Goal: Transaction & Acquisition: Purchase product/service

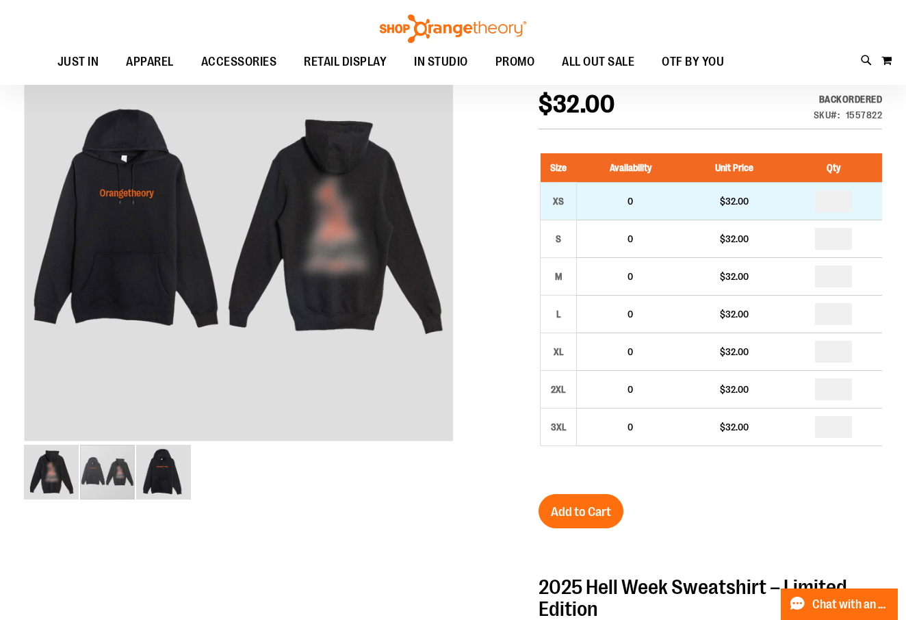
scroll to position [207, 0]
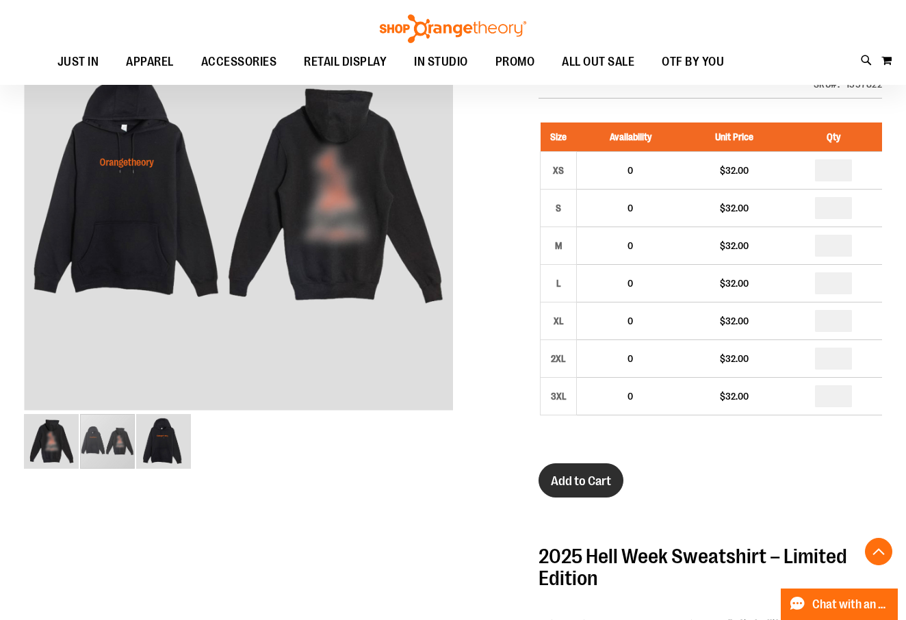
click at [587, 489] on span "Add to Cart" at bounding box center [581, 481] width 60 height 15
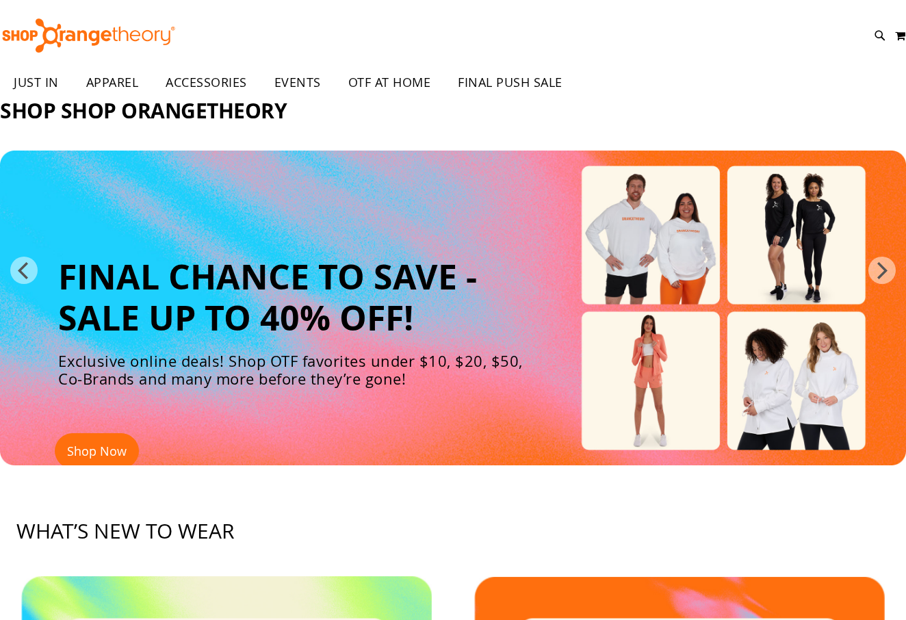
scroll to position [60, 0]
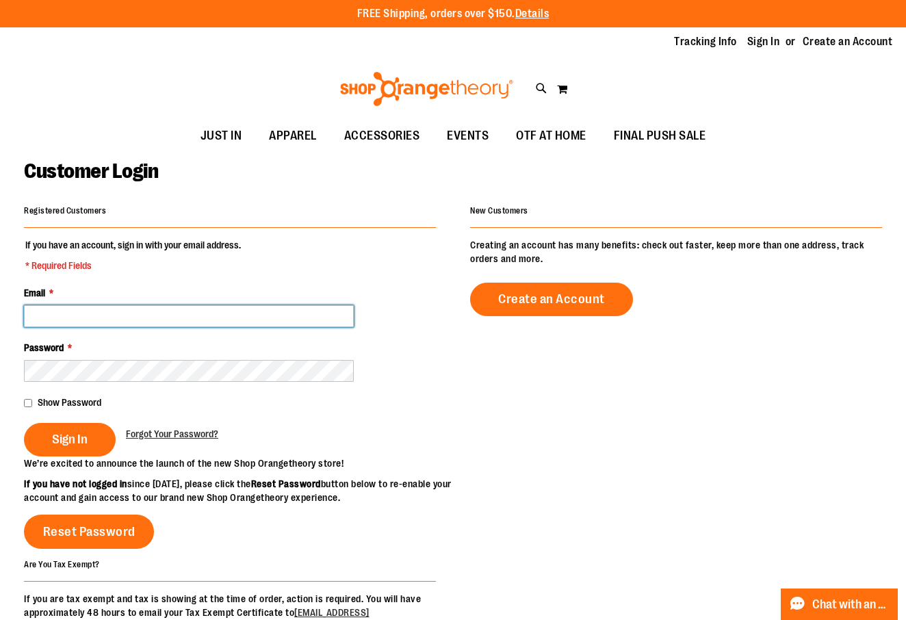
type input "**********"
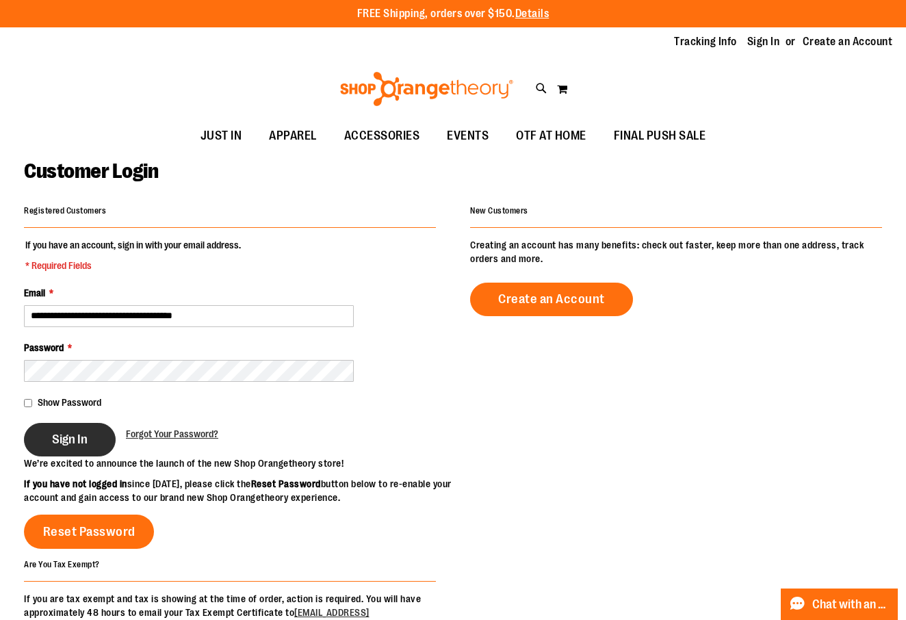
click at [66, 439] on span "Sign In" at bounding box center [70, 439] width 36 height 15
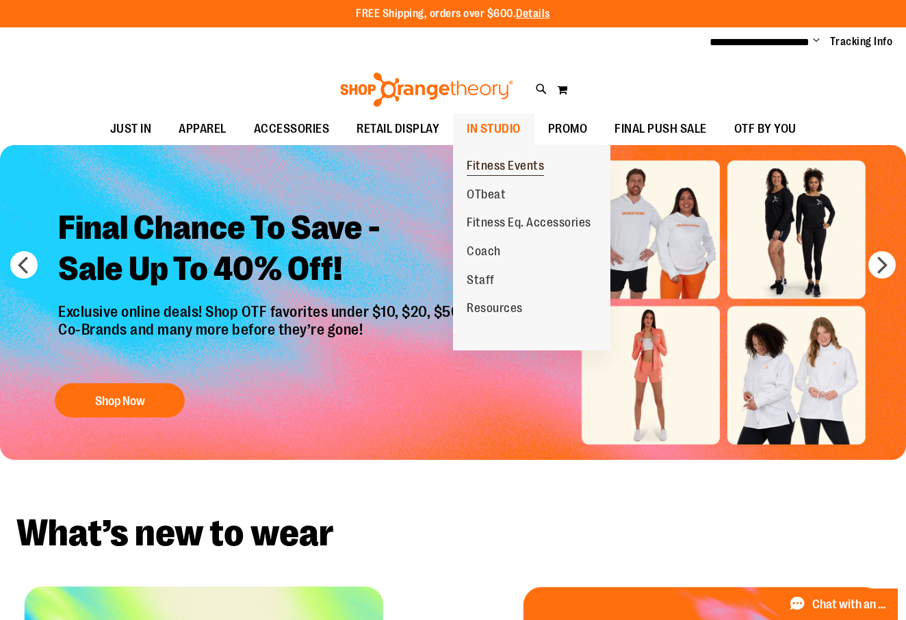
click at [491, 168] on span "Fitness Events" at bounding box center [505, 167] width 77 height 17
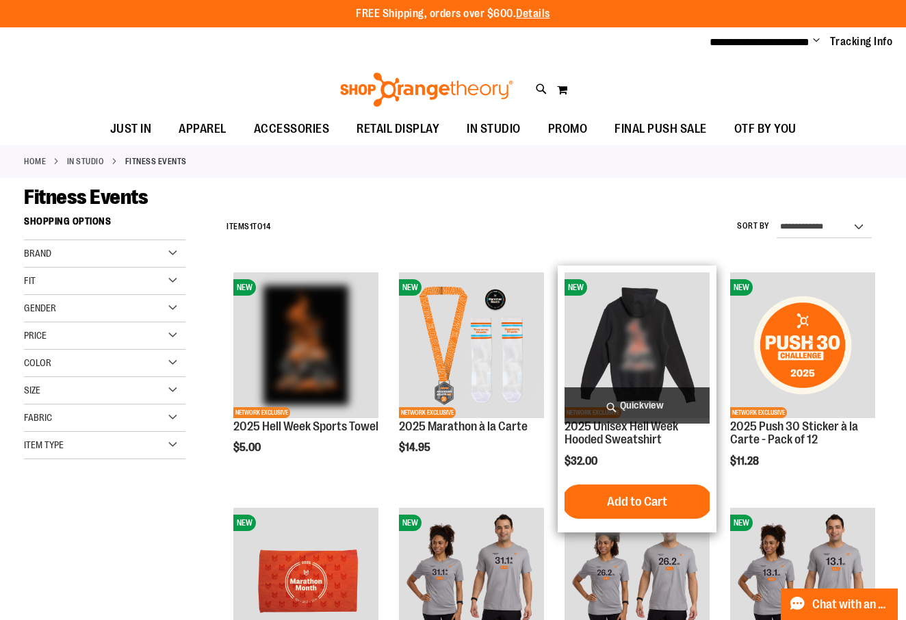
click at [631, 315] on img "product" at bounding box center [637, 344] width 145 height 145
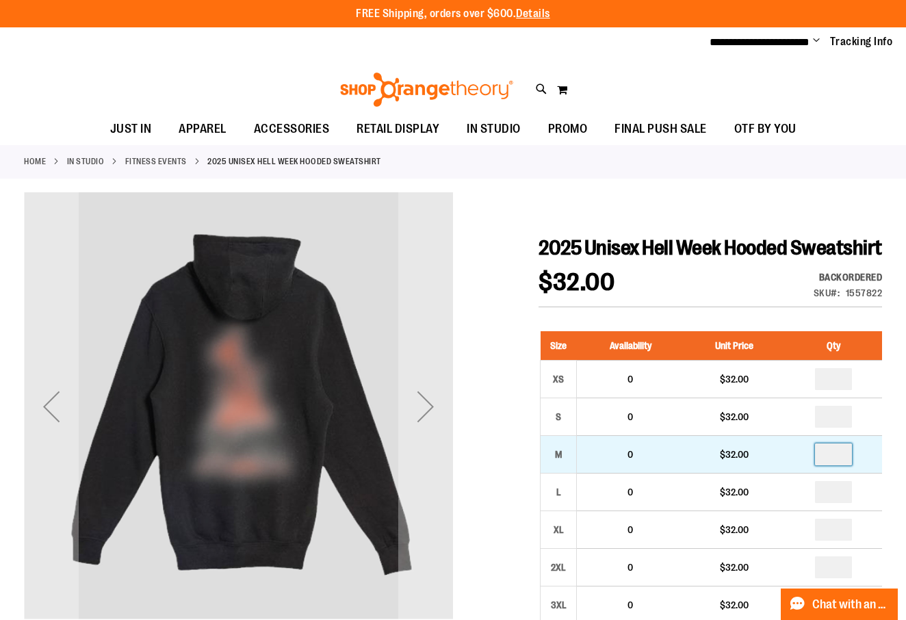
click at [845, 465] on input "number" at bounding box center [833, 454] width 37 height 22
type input "*"
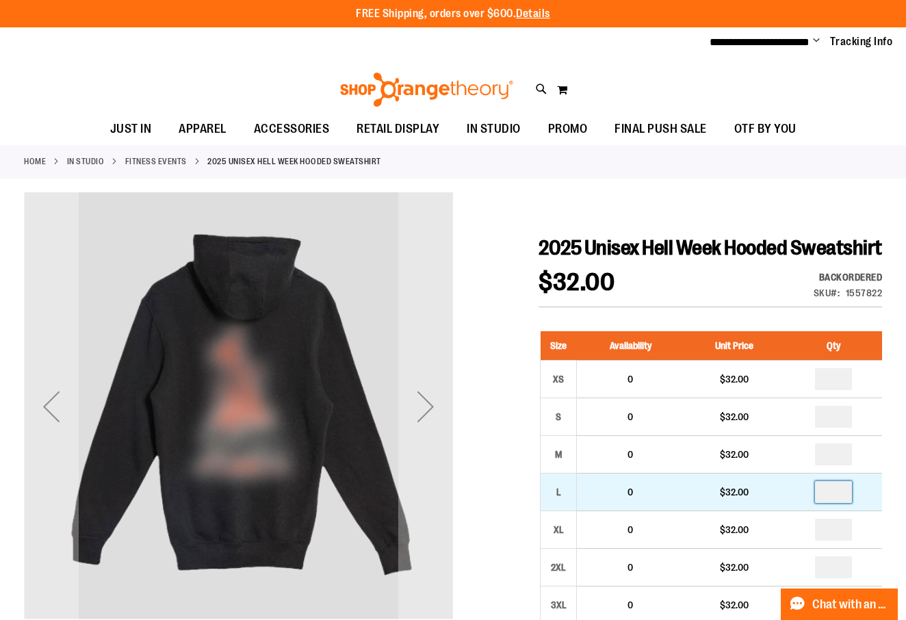
click at [842, 503] on input "number" at bounding box center [833, 492] width 37 height 22
type input "*"
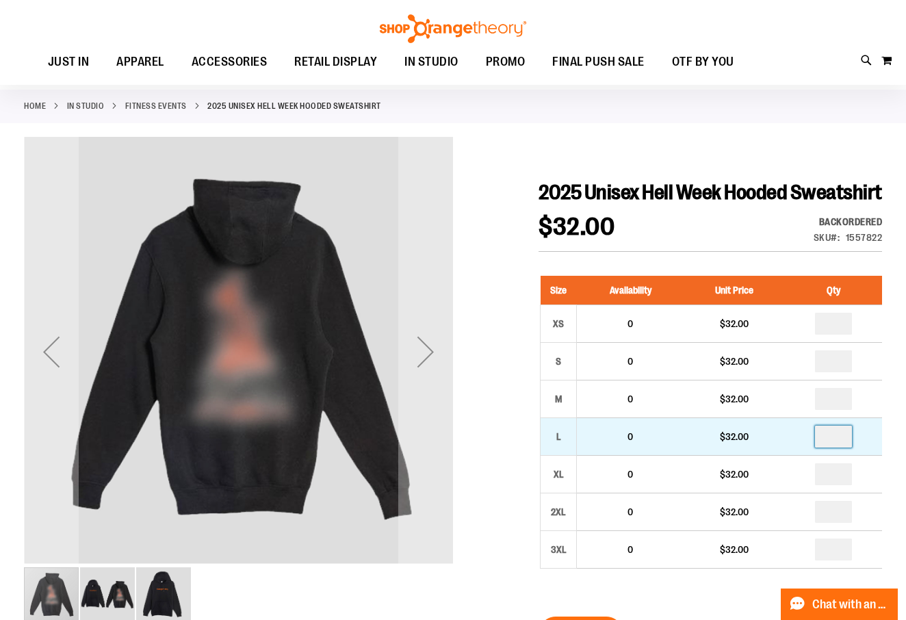
scroll to position [60, 0]
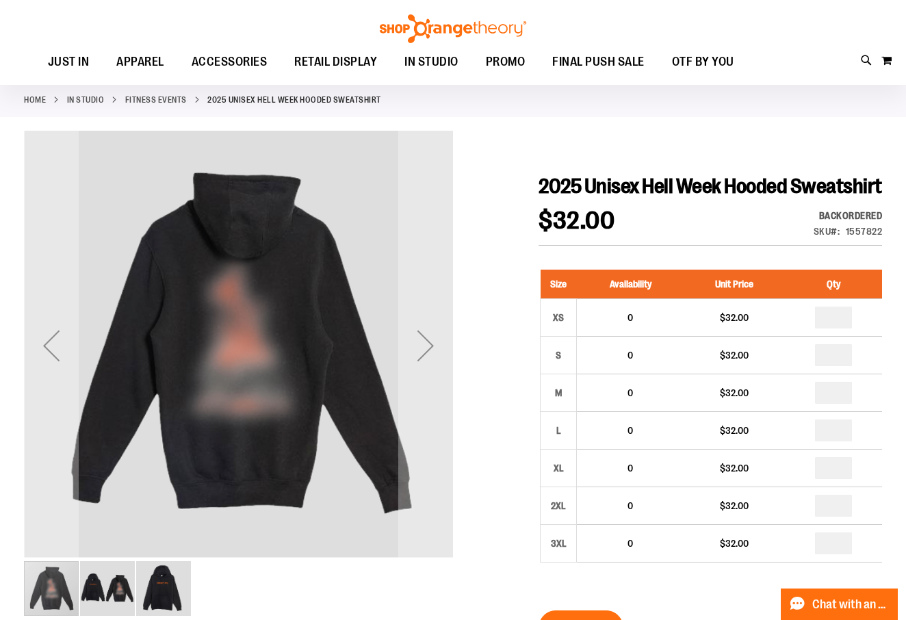
type input "*"
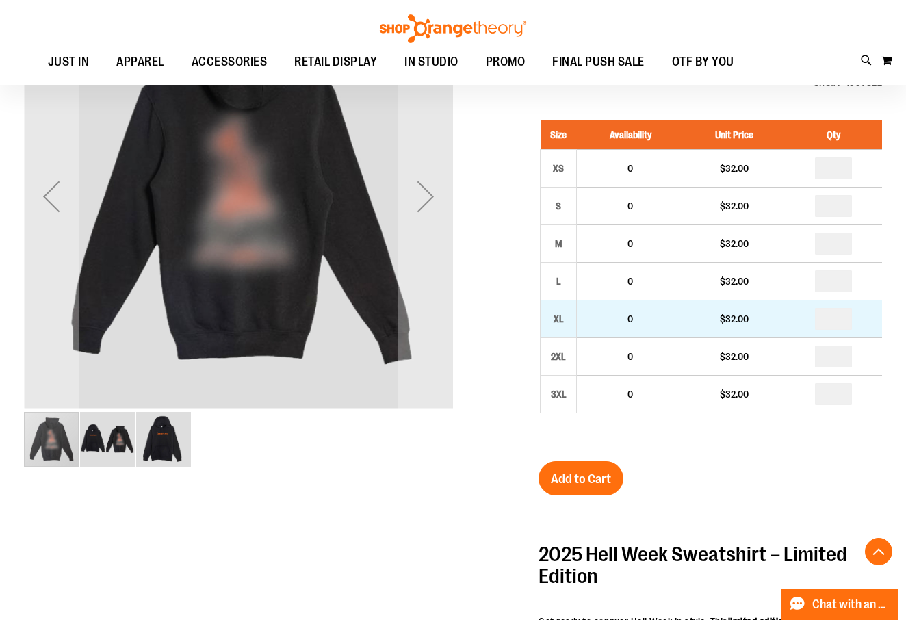
scroll to position [350, 0]
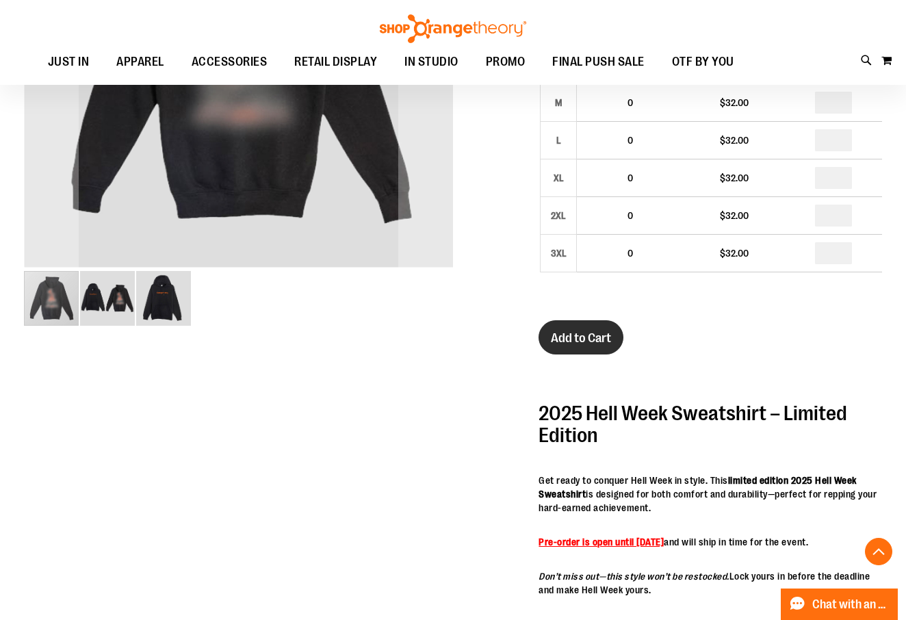
click at [576, 346] on span "Add to Cart" at bounding box center [581, 338] width 60 height 15
click at [886, 59] on button "My Cart 0" at bounding box center [887, 60] width 12 height 22
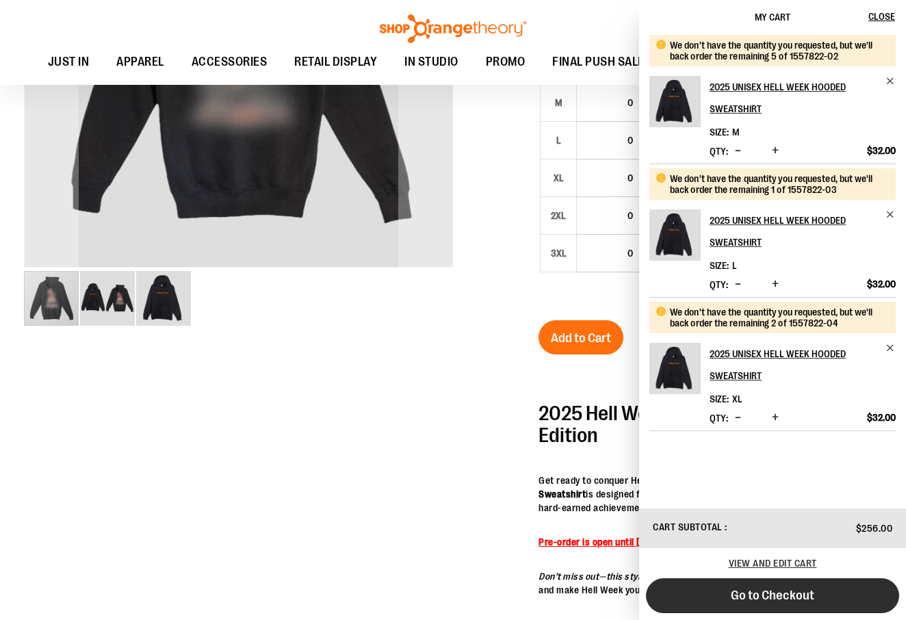
click at [742, 588] on span "Go to Checkout" at bounding box center [772, 595] width 83 height 15
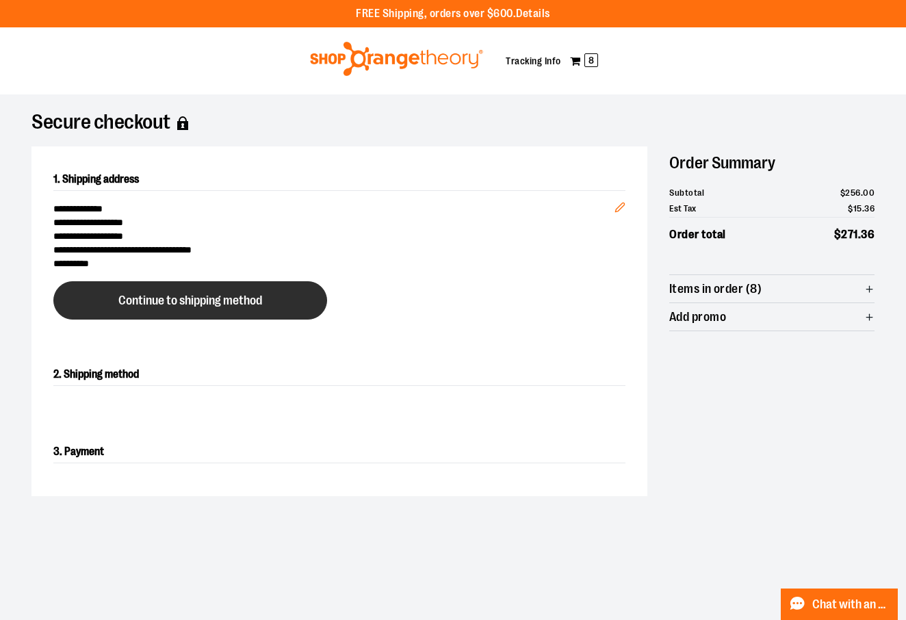
click at [266, 305] on button "Continue to shipping method" at bounding box center [190, 300] width 274 height 38
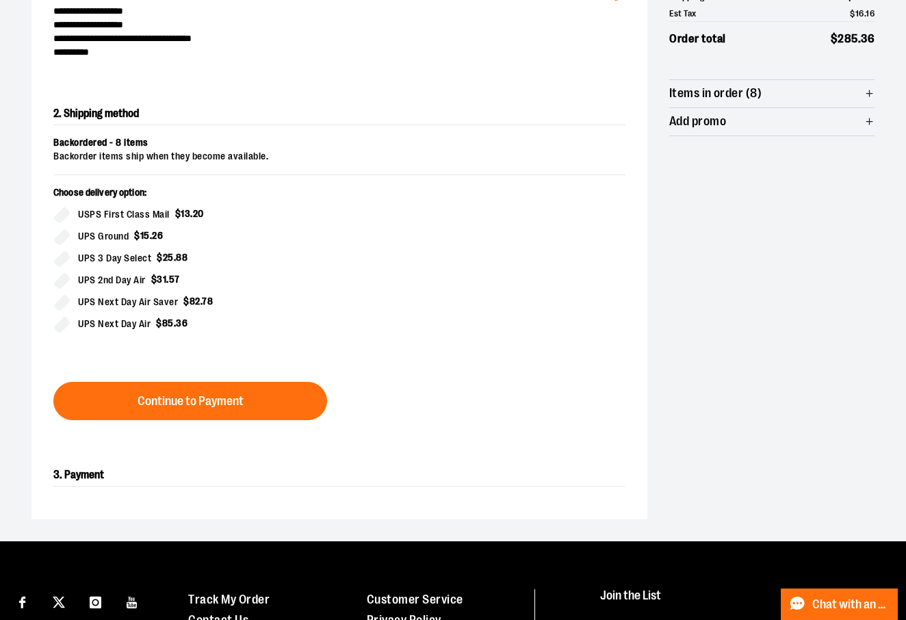
scroll to position [236, 0]
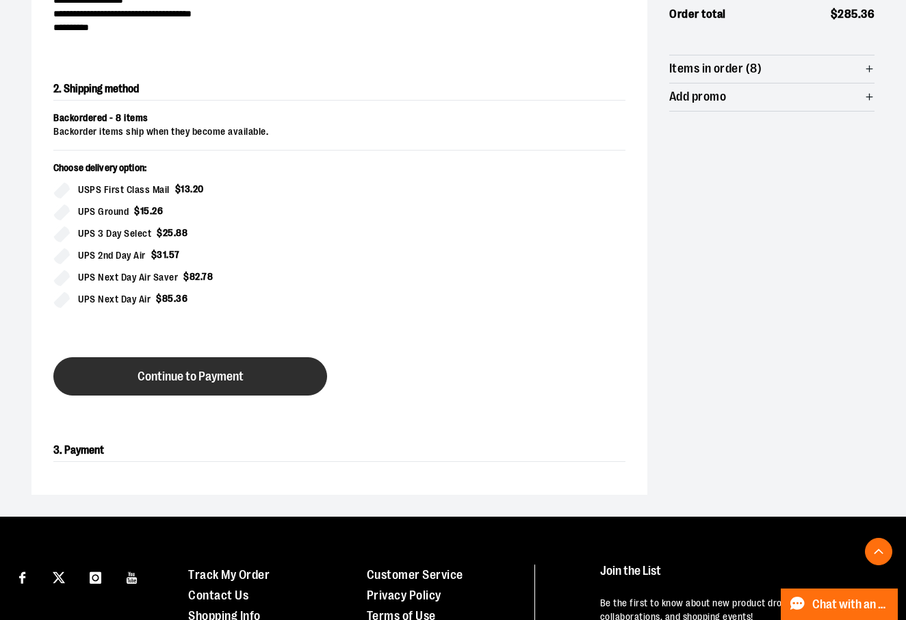
click at [261, 363] on button "Continue to Payment" at bounding box center [190, 376] width 274 height 38
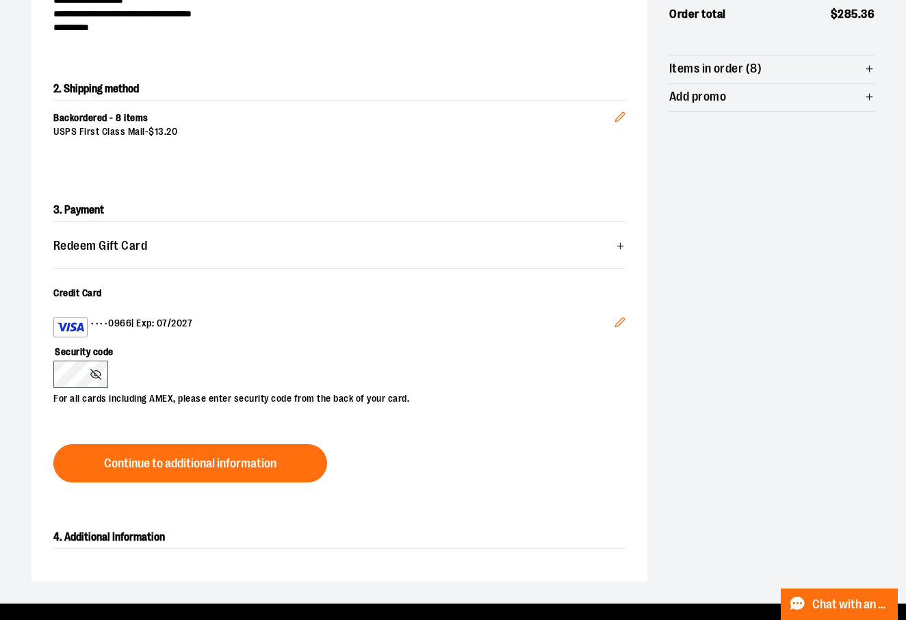
click at [96, 372] on icon at bounding box center [95, 374] width 11 height 11
click at [383, 337] on label "Security code" at bounding box center [332, 348] width 558 height 23
click at [95, 373] on circle at bounding box center [95, 374] width 3 height 3
click at [97, 375] on icon at bounding box center [95, 374] width 11 height 11
click at [617, 319] on icon "Edit" at bounding box center [620, 322] width 11 height 11
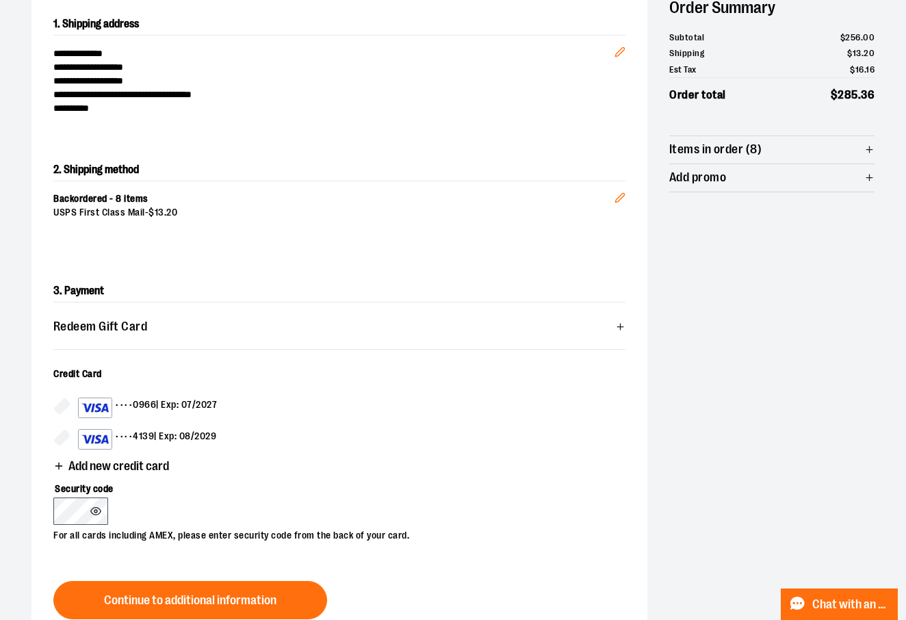
scroll to position [185, 0]
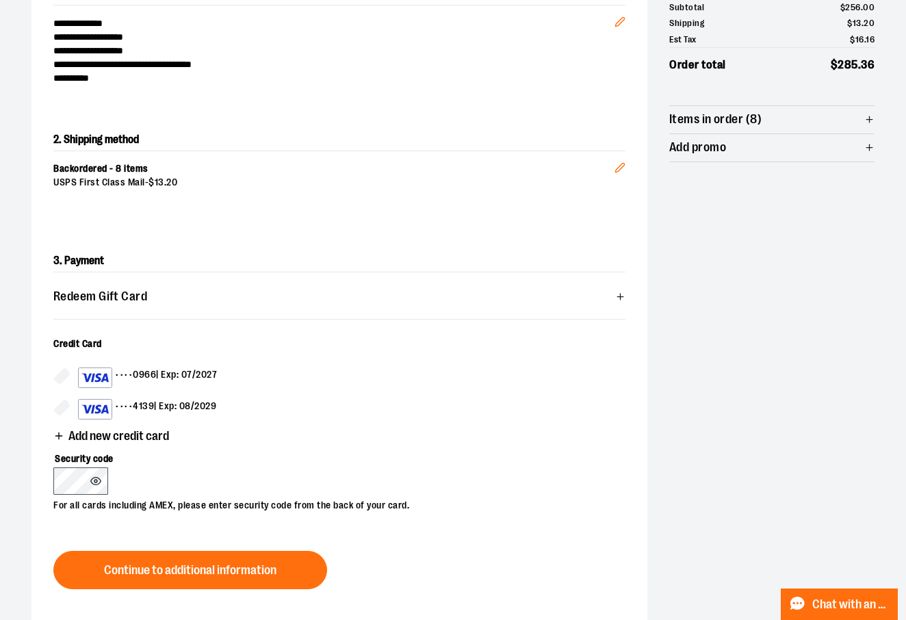
click at [96, 483] on icon at bounding box center [95, 481] width 11 height 11
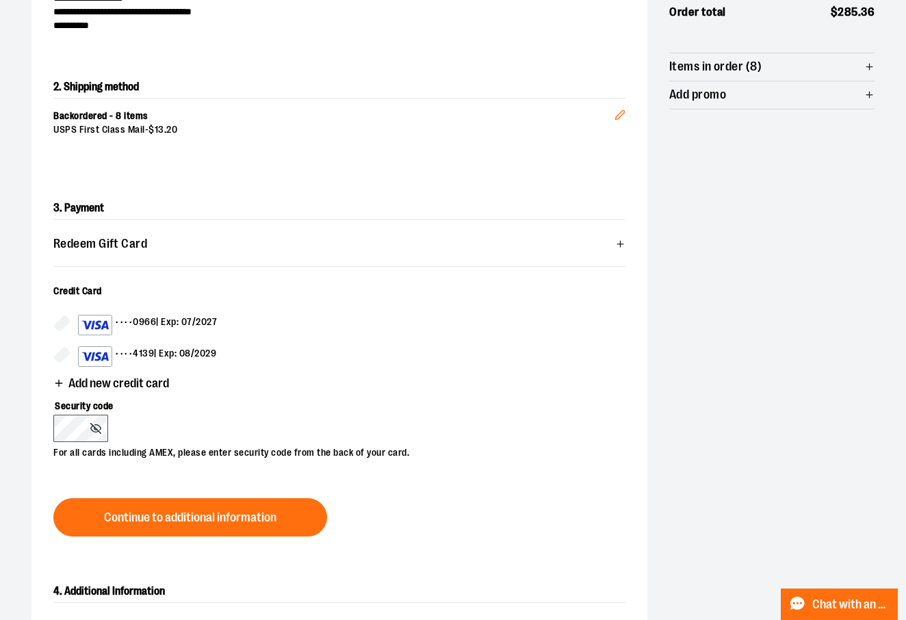
scroll to position [240, 0]
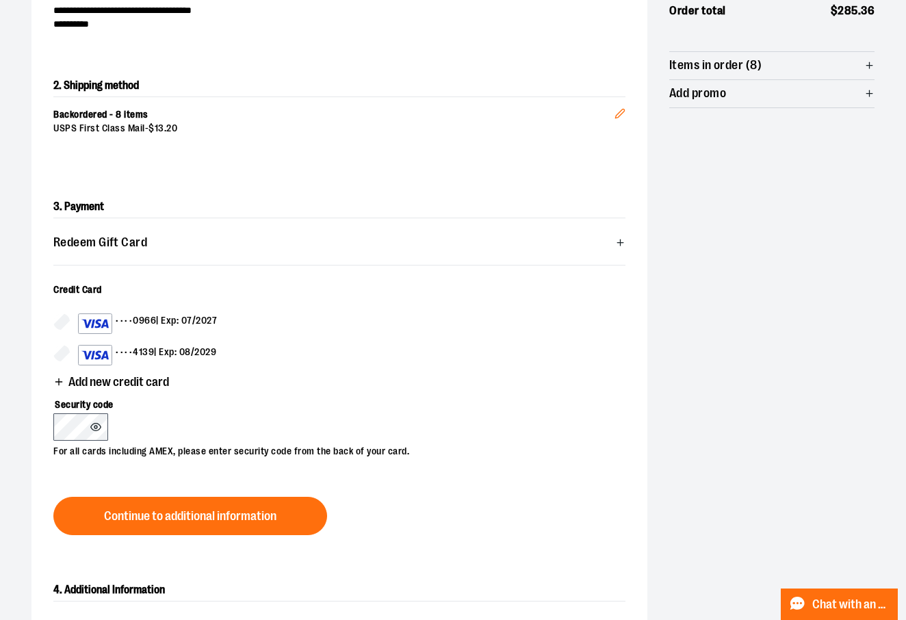
click at [97, 428] on icon at bounding box center [95, 427] width 11 height 11
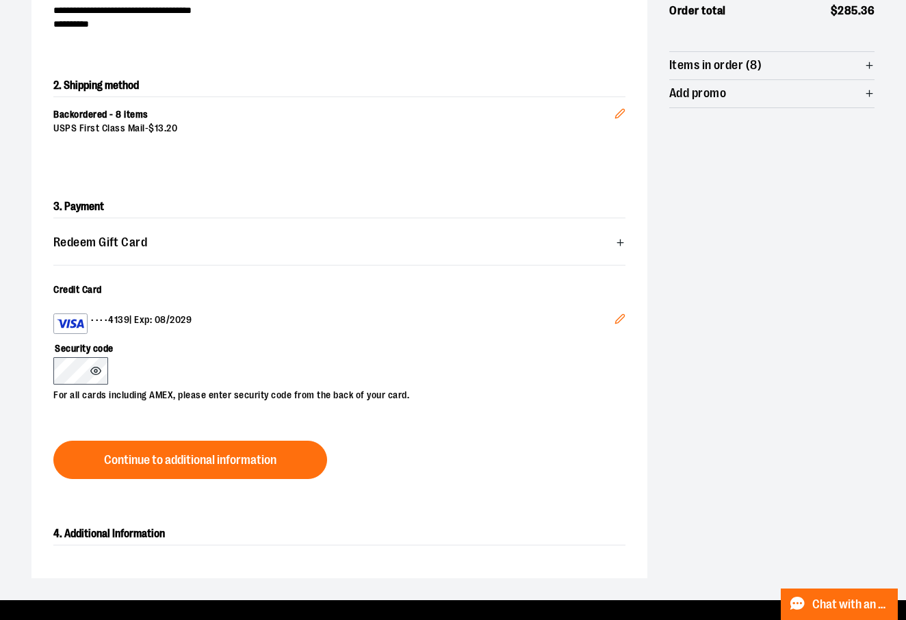
click at [95, 373] on icon at bounding box center [95, 370] width 11 height 11
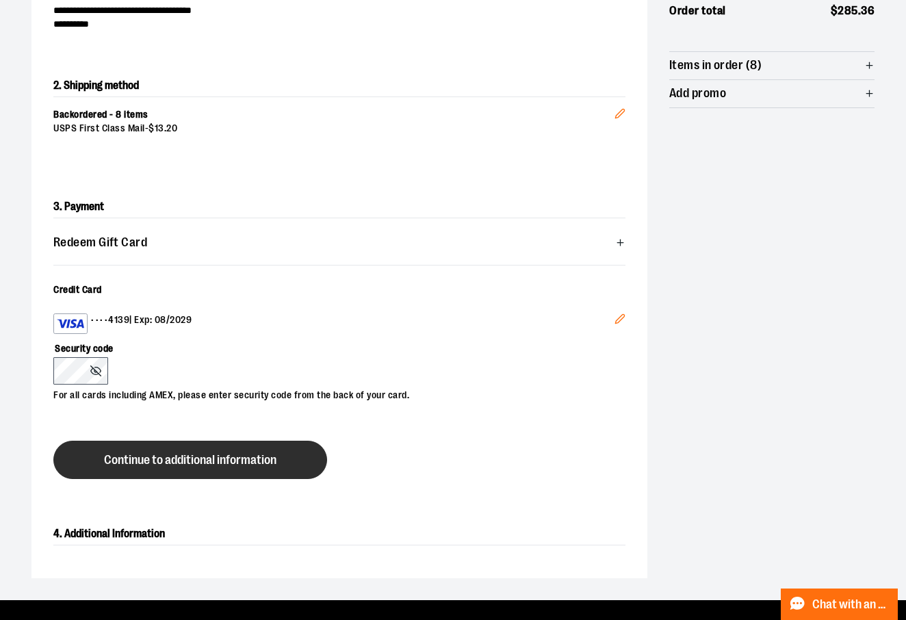
click at [234, 464] on span "Continue to additional information" at bounding box center [190, 460] width 172 height 13
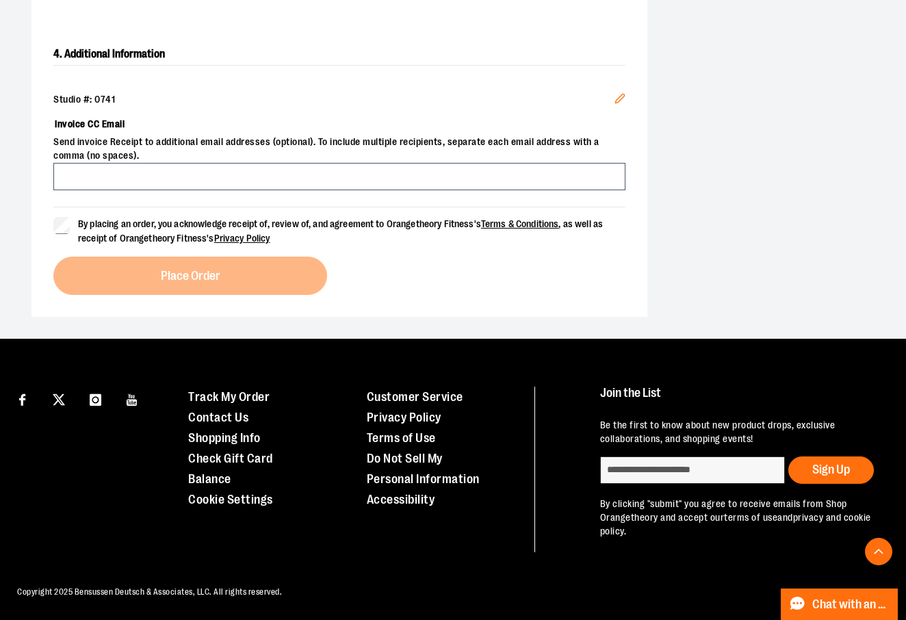
scroll to position [495, 0]
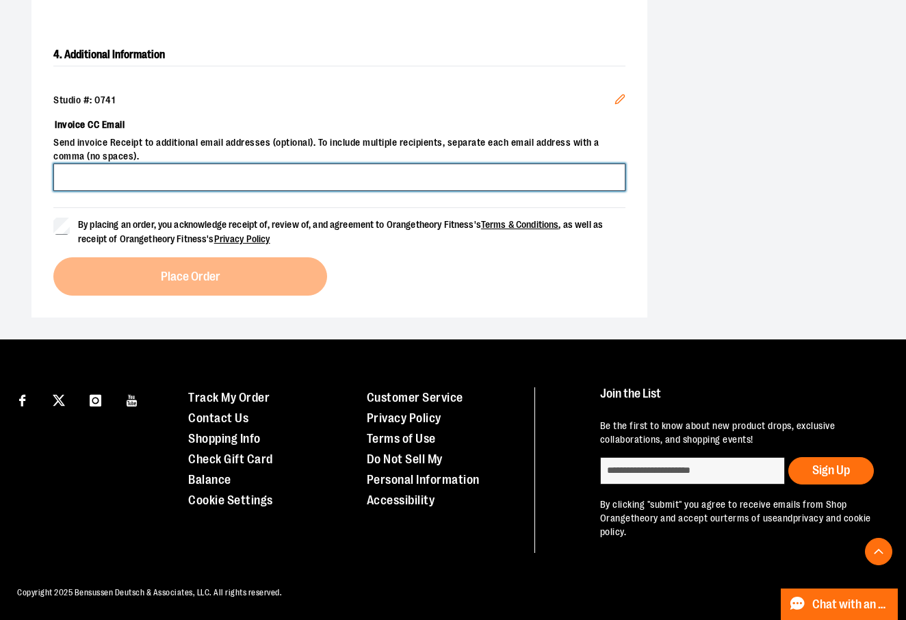
click at [296, 177] on input "Invoice CC Email" at bounding box center [339, 177] width 572 height 27
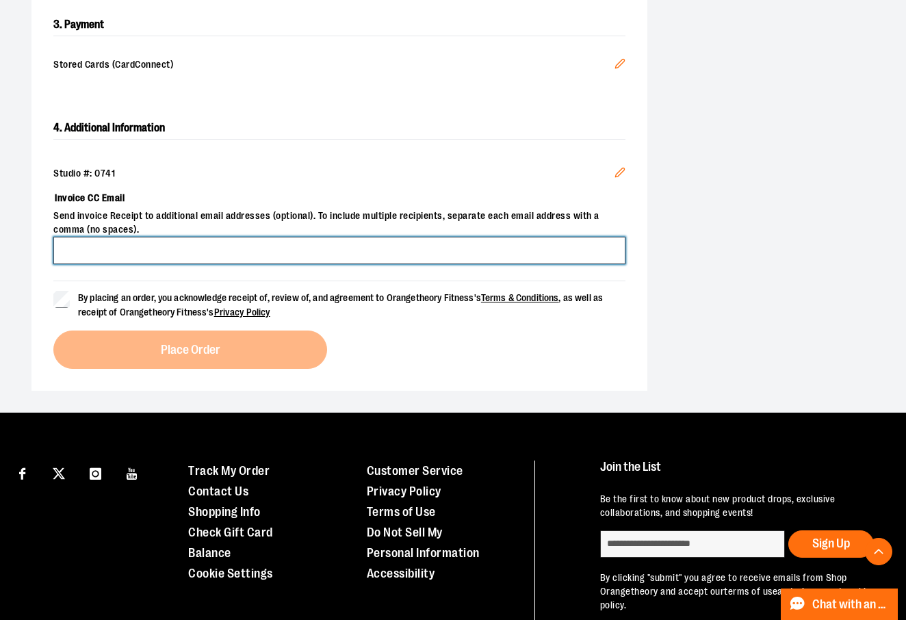
scroll to position [421, 0]
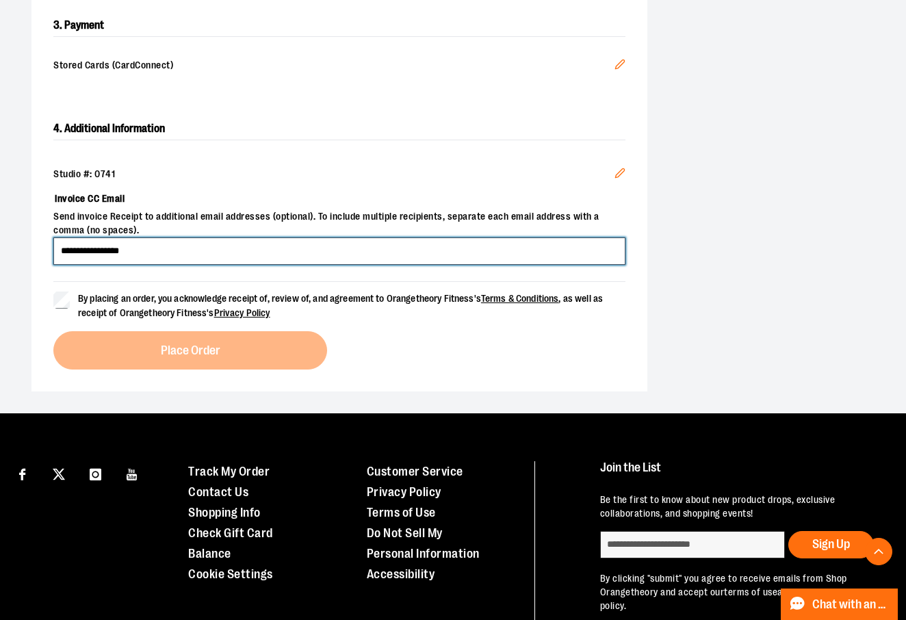
type input "**********"
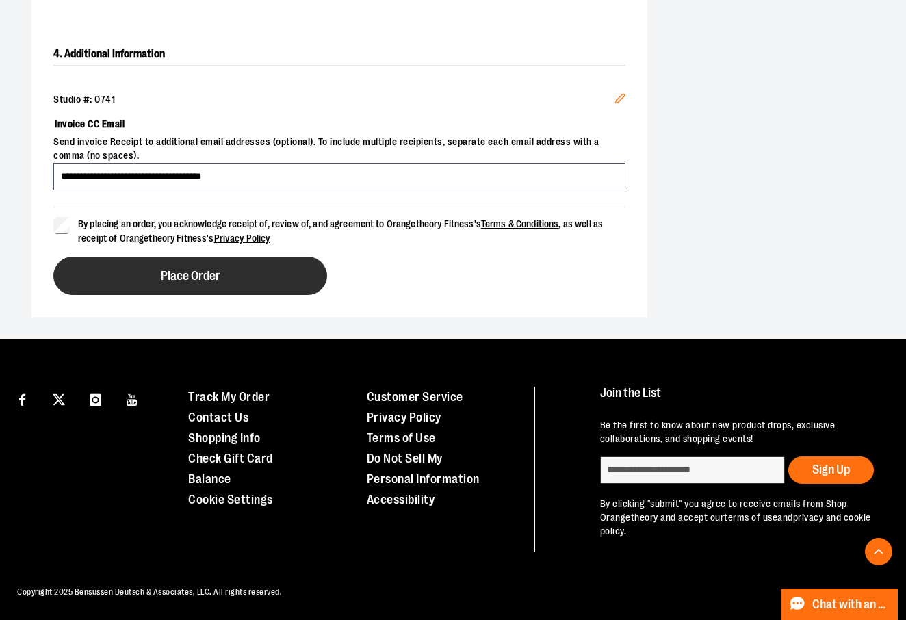
scroll to position [495, 0]
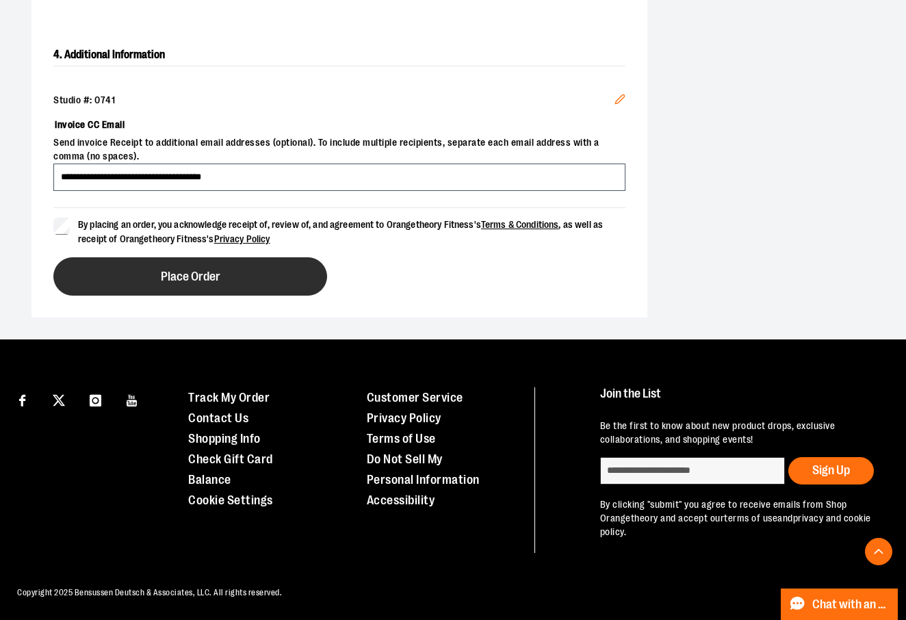
click at [237, 274] on button "Place Order" at bounding box center [190, 276] width 274 height 38
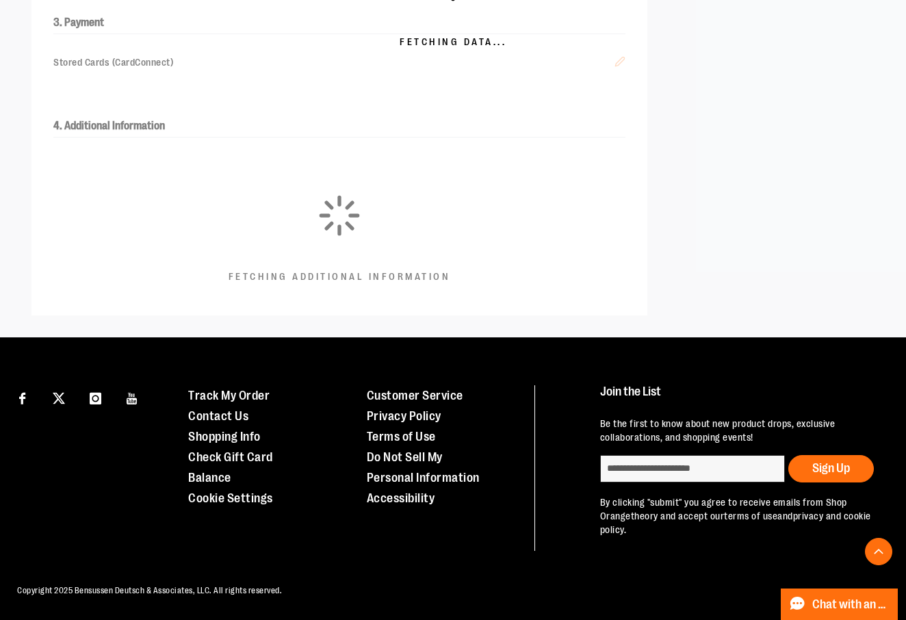
scroll to position [422, 0]
